Goal: Task Accomplishment & Management: Complete application form

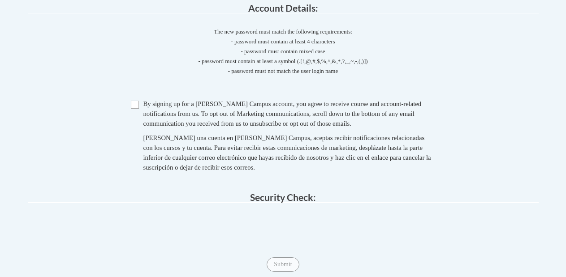
scroll to position [181, 0]
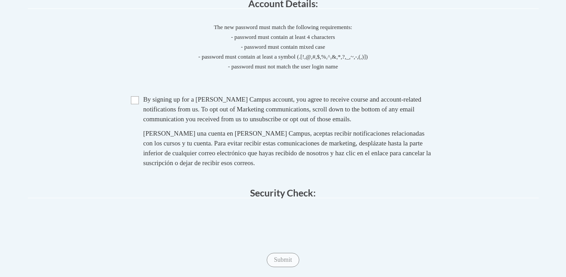
drag, startPoint x: 569, startPoint y: 112, endPoint x: 564, endPoint y: 148, distance: 37.1
click at [134, 100] on input "Checkbox" at bounding box center [135, 100] width 8 height 8
checkbox input "true"
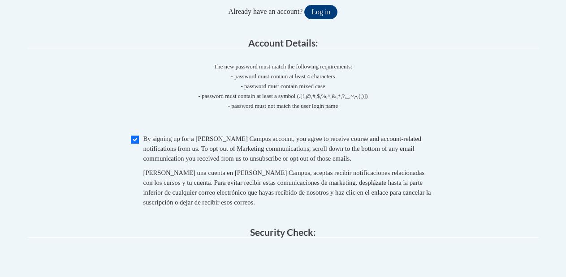
scroll to position [191, 0]
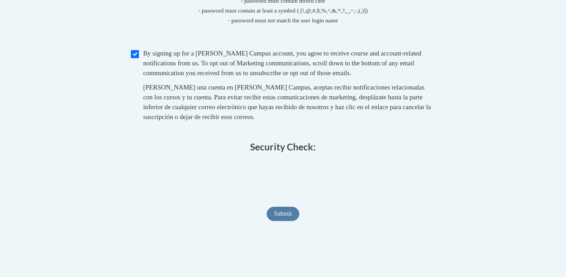
drag, startPoint x: 569, startPoint y: 114, endPoint x: 567, endPoint y: 133, distance: 19.3
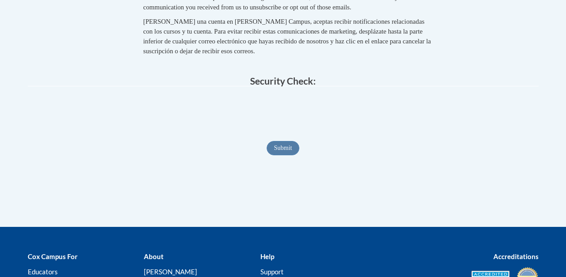
scroll to position [285, 0]
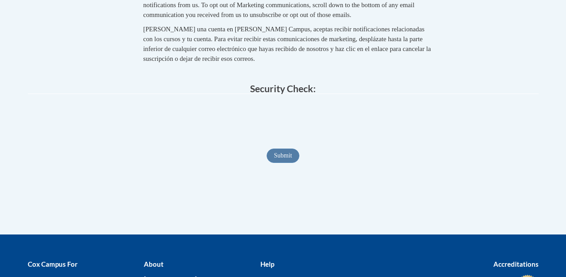
drag, startPoint x: 569, startPoint y: 133, endPoint x: 555, endPoint y: 157, distance: 27.1
click at [288, 153] on span "Submit" at bounding box center [282, 155] width 32 height 7
click at [386, 124] on span at bounding box center [283, 120] width 511 height 35
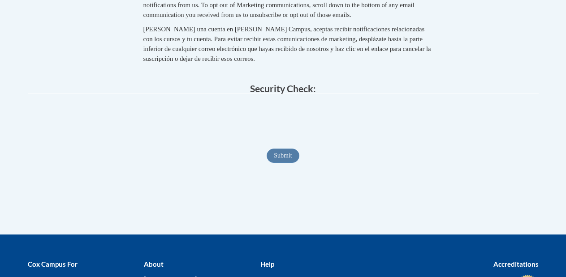
click at [386, 124] on span at bounding box center [283, 120] width 511 height 35
click at [63, 83] on div "Checkbox By signing up for [PERSON_NAME] Campus account, you agree to receive c…" at bounding box center [283, 66] width 511 height 152
click at [85, 125] on span at bounding box center [283, 120] width 511 height 35
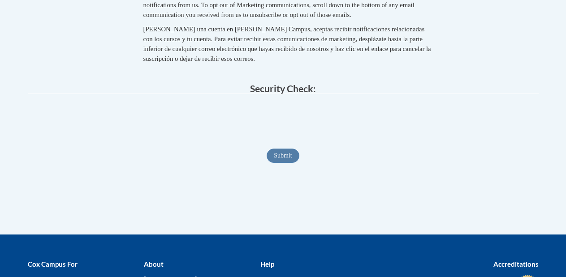
drag, startPoint x: 83, startPoint y: 129, endPoint x: 88, endPoint y: 205, distance: 76.3
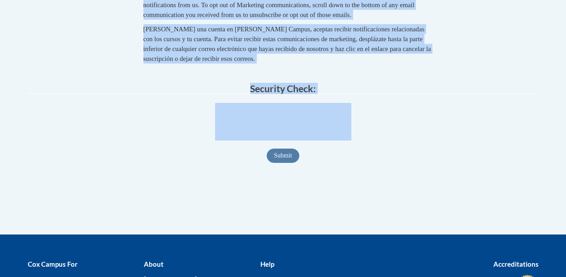
click at [97, 186] on div "Member Registration - All Fields Required Already have an account? Log in Prefe…" at bounding box center [283, 31] width 524 height 405
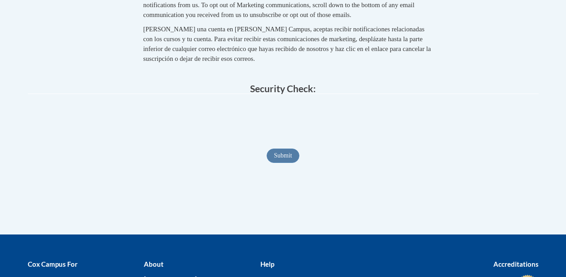
click at [70, 86] on legend "Security Check:" at bounding box center [283, 89] width 511 height 10
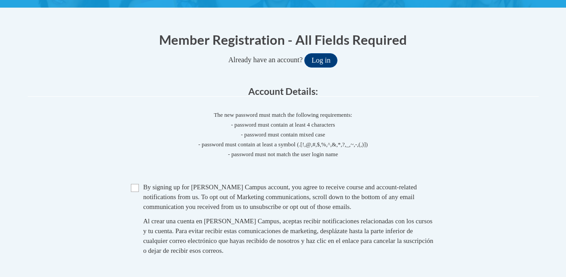
drag, startPoint x: 570, startPoint y: 83, endPoint x: 564, endPoint y: 94, distance: 12.4
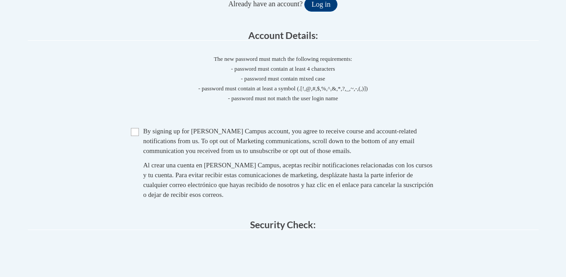
scroll to position [196, 0]
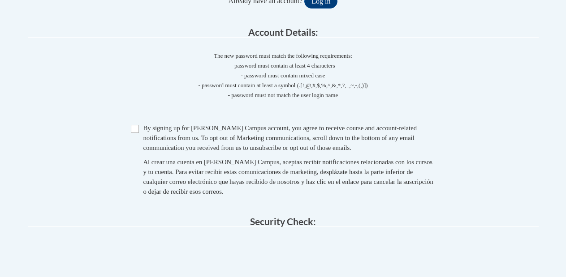
drag, startPoint x: 567, startPoint y: 113, endPoint x: 548, endPoint y: 167, distance: 58.1
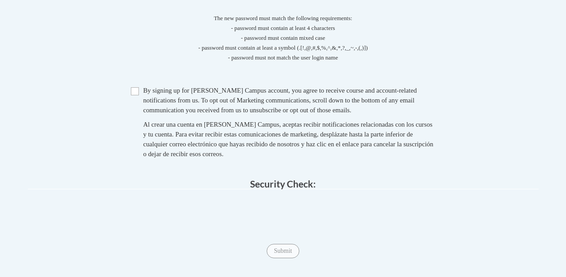
click at [547, 167] on body "This site uses cookies to help improve your learning experience. By continuing …" at bounding box center [283, 149] width 566 height 678
click at [138, 93] on input "Checkbox" at bounding box center [135, 91] width 8 height 8
checkbox input "true"
click at [137, 96] on span "Checkbox By signing up for [PERSON_NAME] Campus account, you agree to receive c…" at bounding box center [283, 127] width 305 height 82
drag, startPoint x: 573, startPoint y: 165, endPoint x: 561, endPoint y: 164, distance: 11.7
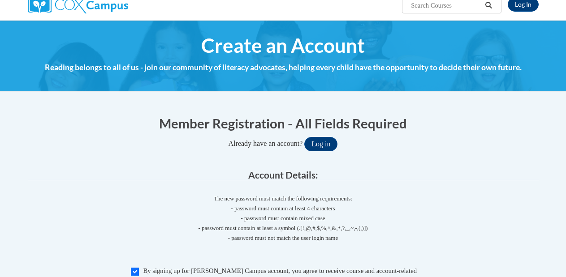
scroll to position [0, 0]
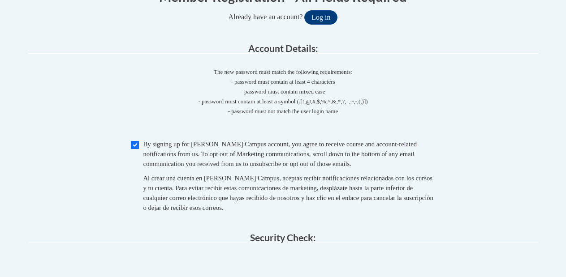
drag, startPoint x: 572, startPoint y: 34, endPoint x: 568, endPoint y: 63, distance: 29.8
